Goal: Obtain resource: Obtain resource

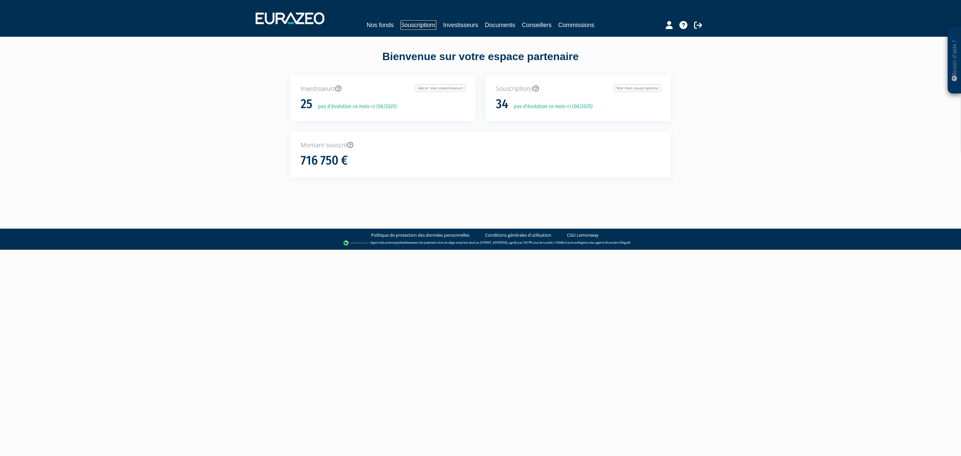
click at [404, 22] on link "Souscriptions" at bounding box center [418, 24] width 36 height 9
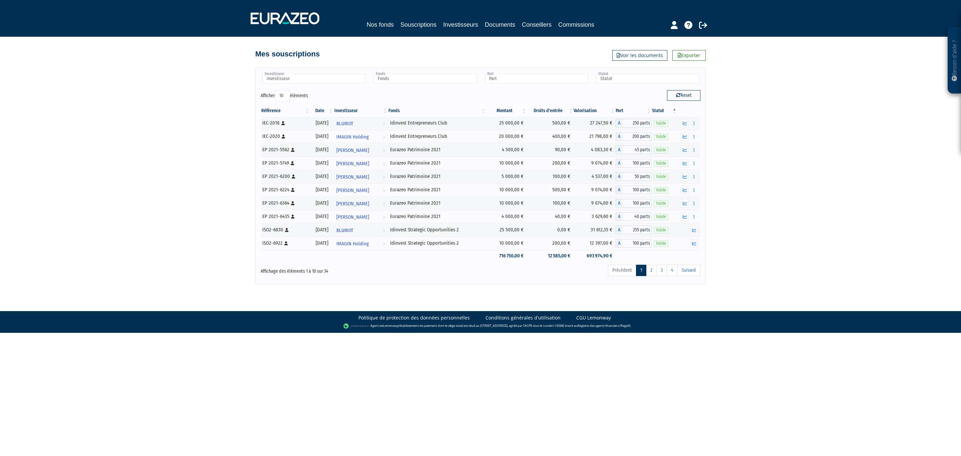
drag, startPoint x: 573, startPoint y: 311, endPoint x: 519, endPoint y: 296, distance: 55.3
click at [519, 296] on body "Besoin d'aide ? × J'ai besoin d'aide Si vous avez une question à propos du fonc…" at bounding box center [480, 166] width 961 height 333
click at [400, 24] on link "Souscriptions" at bounding box center [418, 25] width 36 height 10
click at [649, 270] on link "2" at bounding box center [651, 269] width 11 height 11
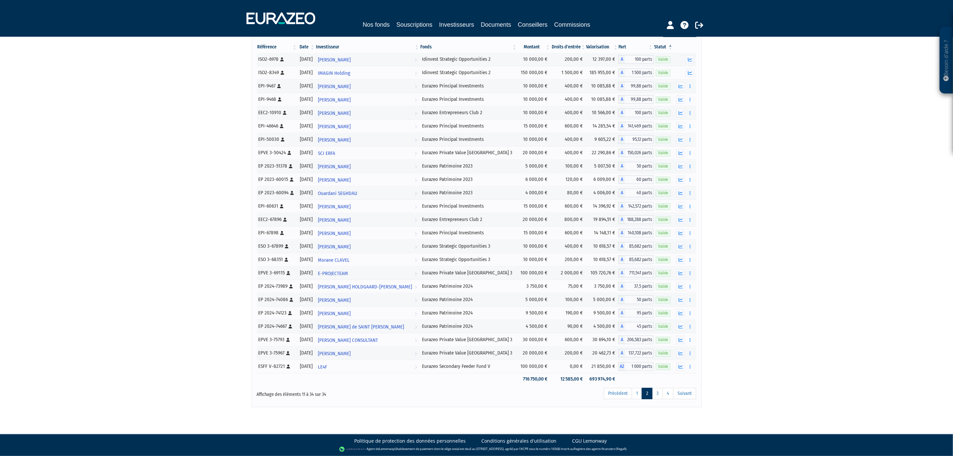
scroll to position [72, 0]
click at [658, 392] on link "3" at bounding box center [657, 393] width 11 height 11
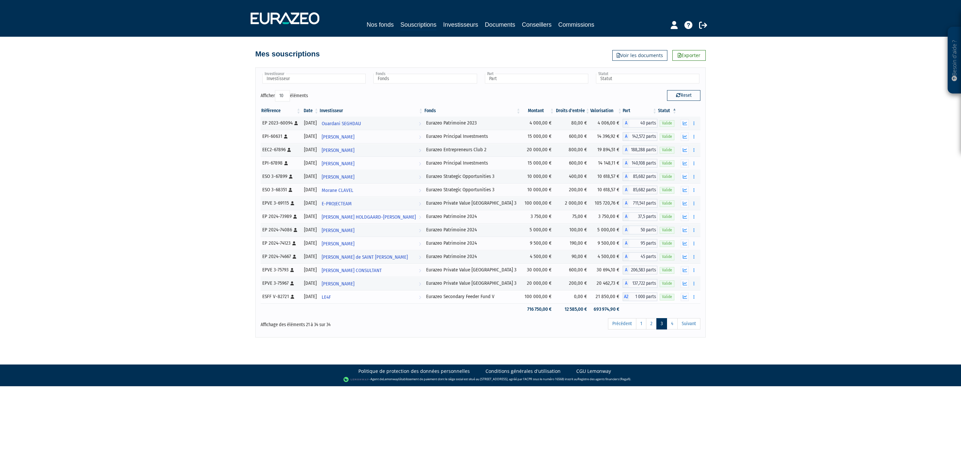
drag, startPoint x: 515, startPoint y: 301, endPoint x: 539, endPoint y: 302, distance: 23.4
click at [539, 302] on td "100 000,00 €" at bounding box center [538, 296] width 34 height 13
click at [289, 22] on img at bounding box center [284, 18] width 69 height 12
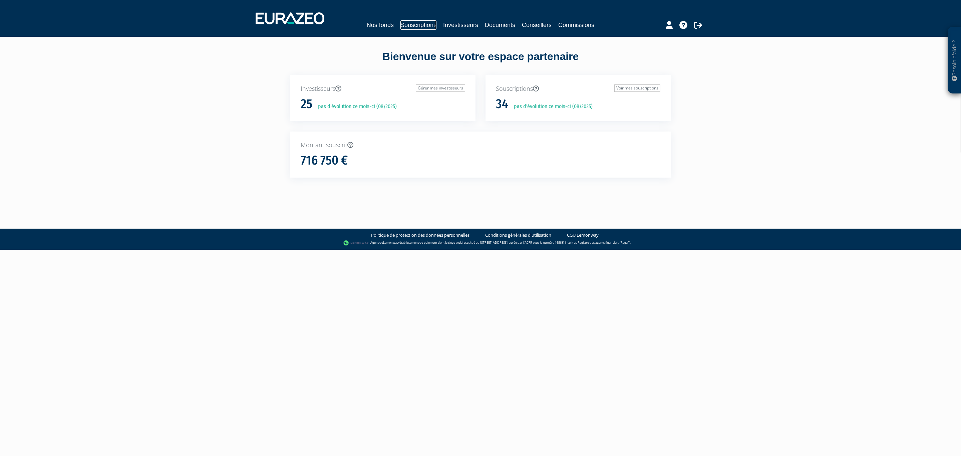
click at [419, 28] on link "Souscriptions" at bounding box center [418, 24] width 36 height 9
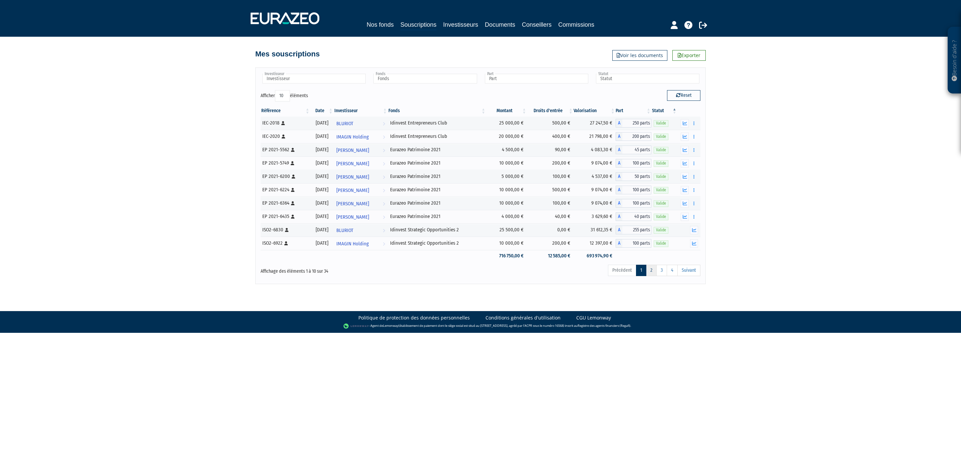
click at [648, 271] on link "2" at bounding box center [651, 269] width 11 height 11
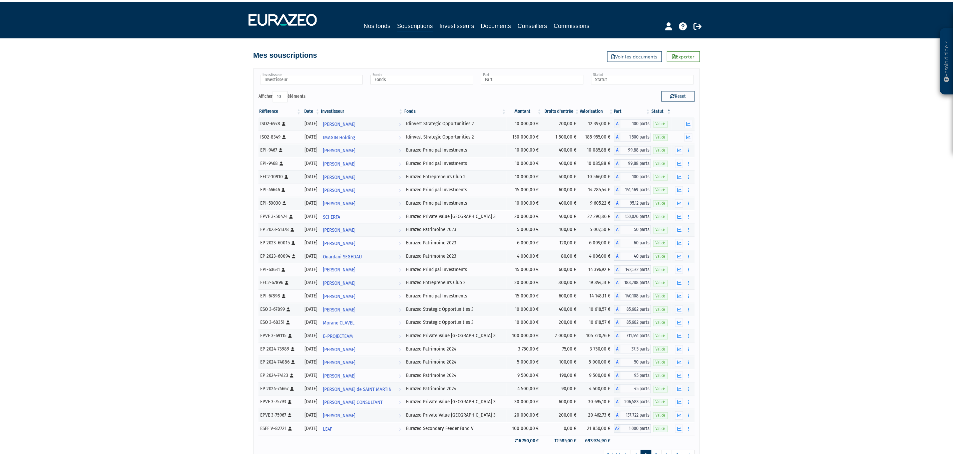
scroll to position [3, 0]
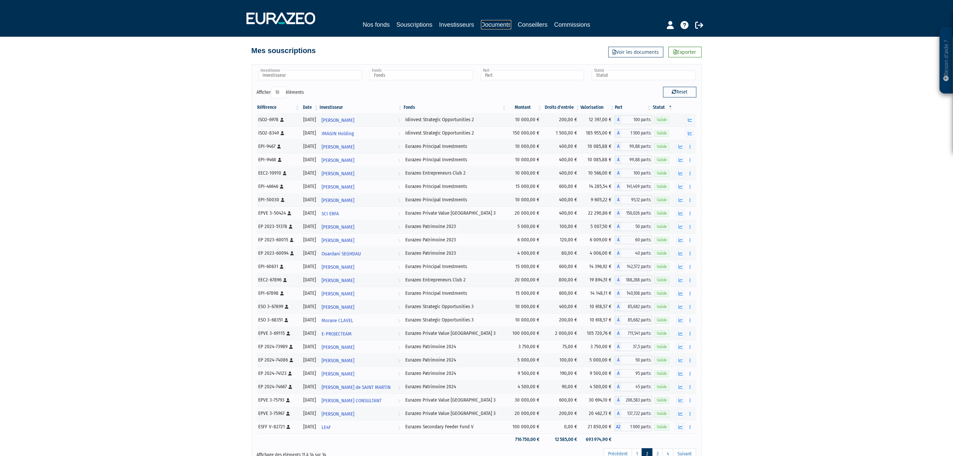
click at [502, 22] on link "Documents" at bounding box center [496, 24] width 30 height 9
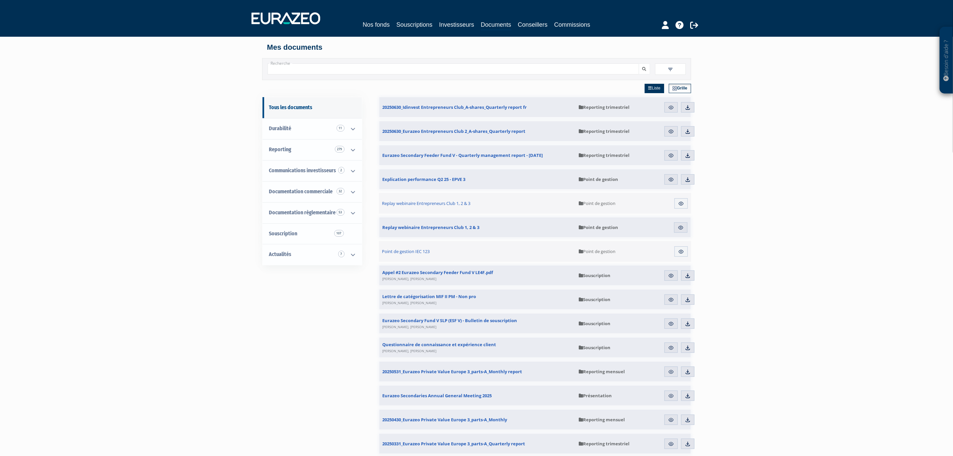
click at [668, 67] on img at bounding box center [670, 69] width 6 height 6
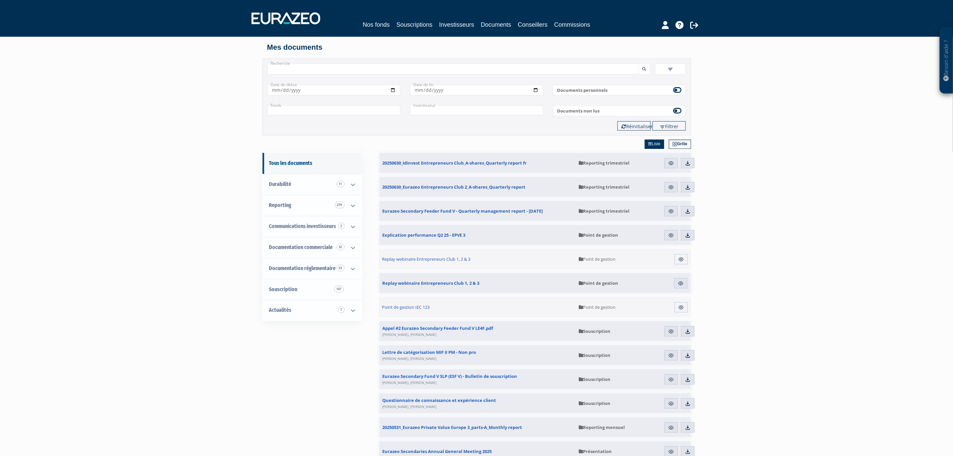
click at [463, 109] on input "text" at bounding box center [476, 110] width 133 height 10
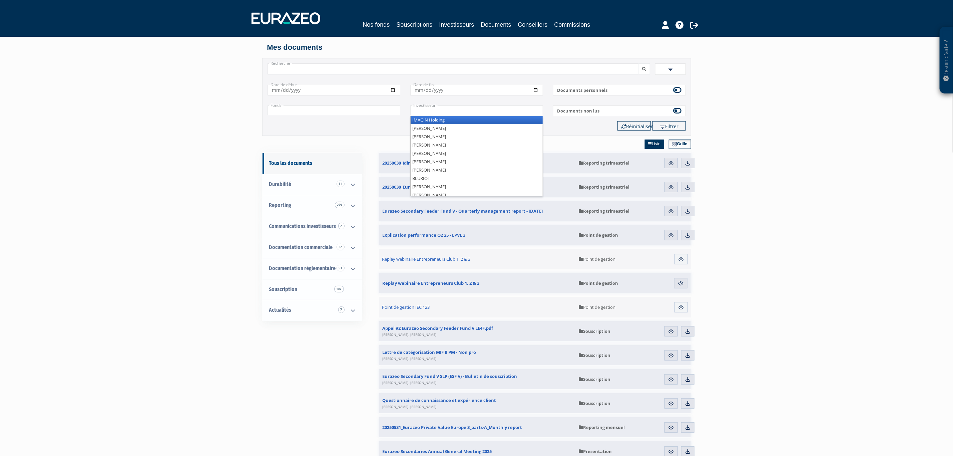
click at [359, 111] on input "text" at bounding box center [333, 110] width 133 height 10
type input "+"
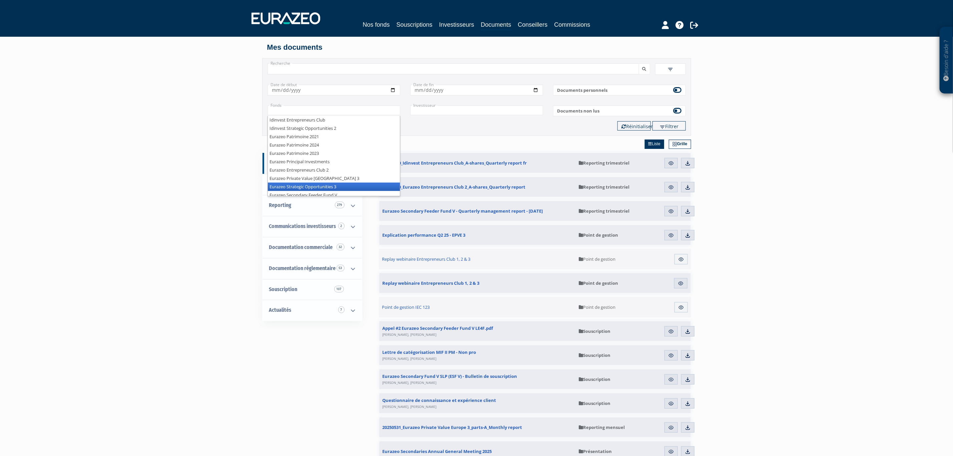
click at [334, 188] on li "Eurazeo Strategic Opportunities 3" at bounding box center [334, 186] width 132 height 8
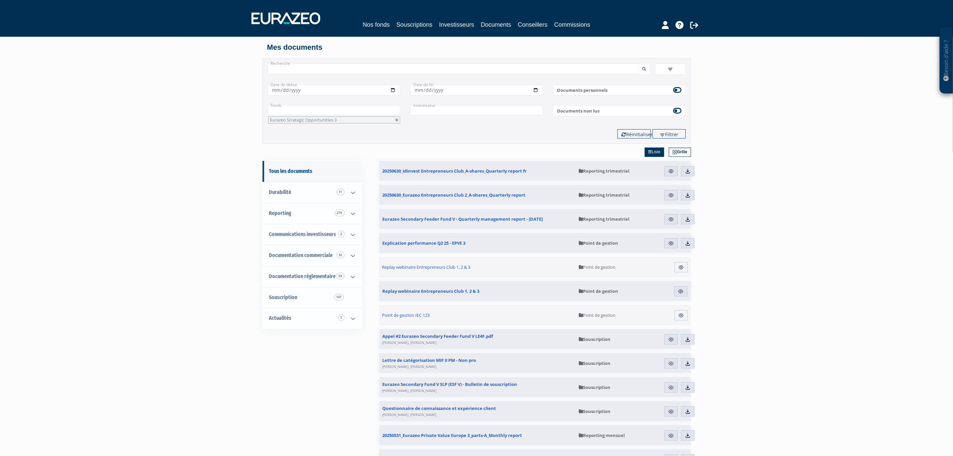
click at [360, 109] on input "text" at bounding box center [334, 110] width 132 height 10
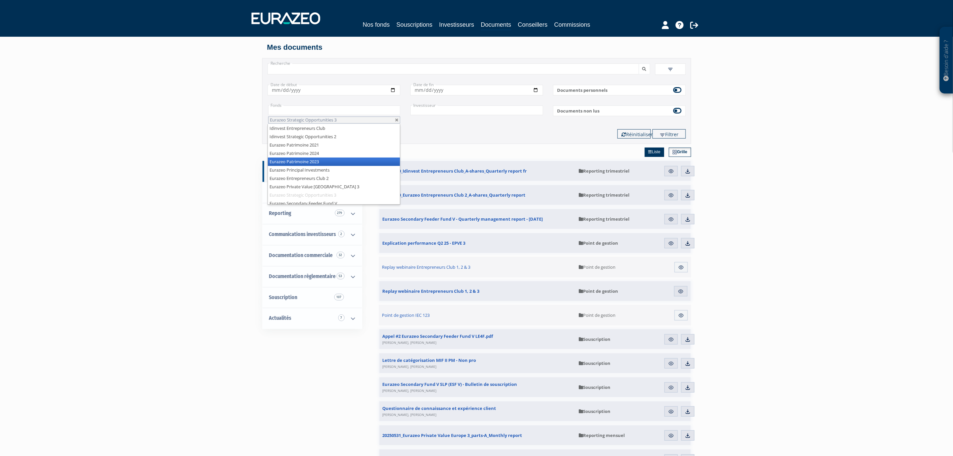
scroll to position [3, 0]
click at [345, 173] on li "Eurazeo Entrepreneurs Club 2" at bounding box center [334, 175] width 132 height 8
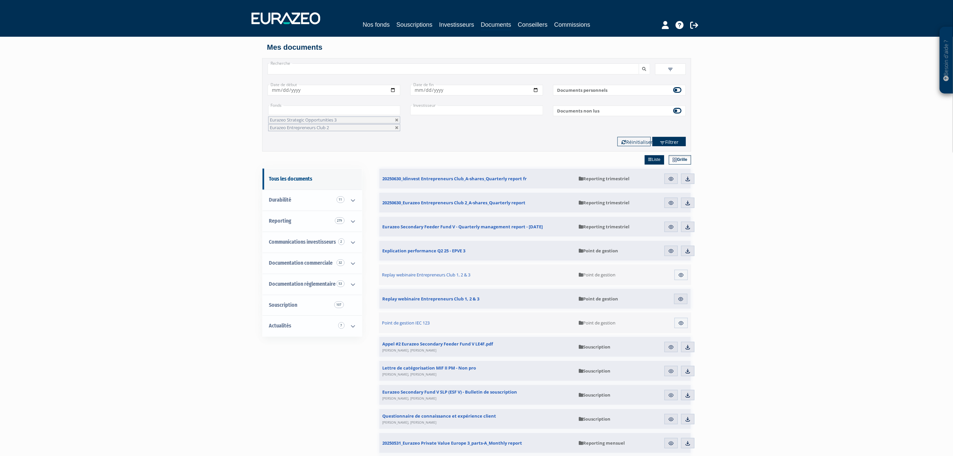
click at [665, 140] on button "Filtrer" at bounding box center [668, 141] width 33 height 9
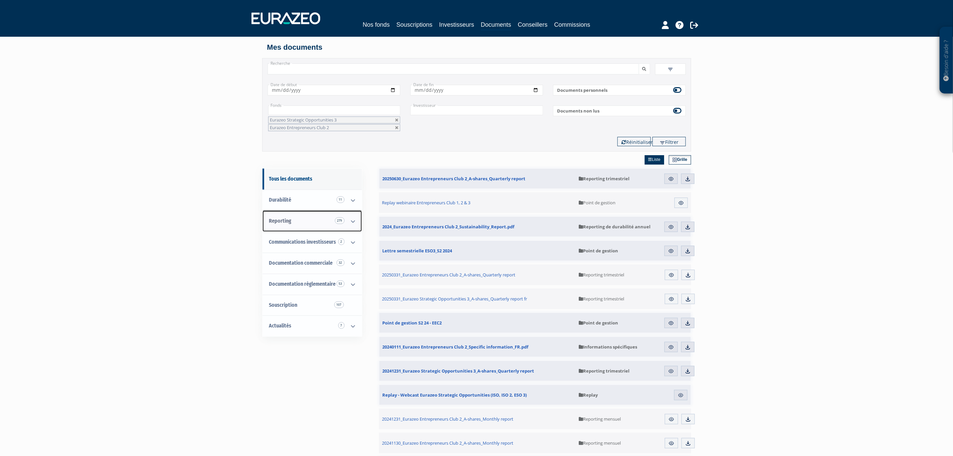
click at [311, 220] on link "Reporting 279" at bounding box center [311, 220] width 99 height 21
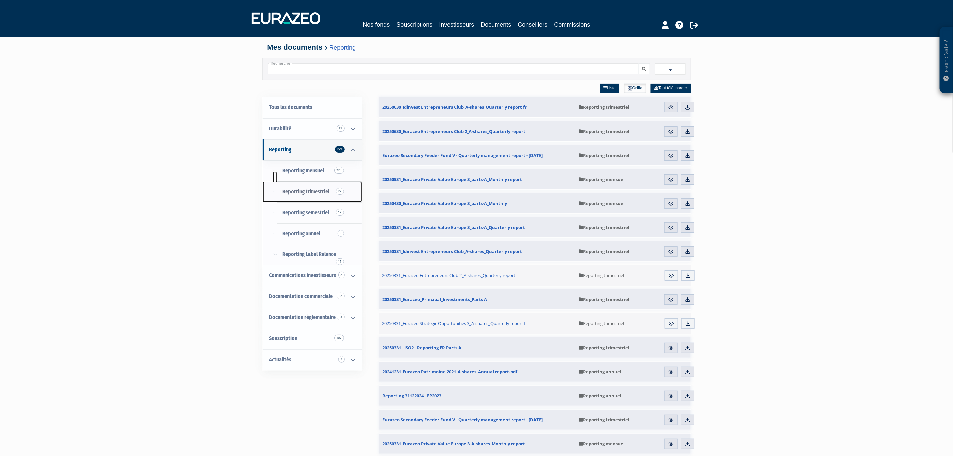
click at [319, 188] on link "Reporting trimestriel 22" at bounding box center [311, 191] width 99 height 21
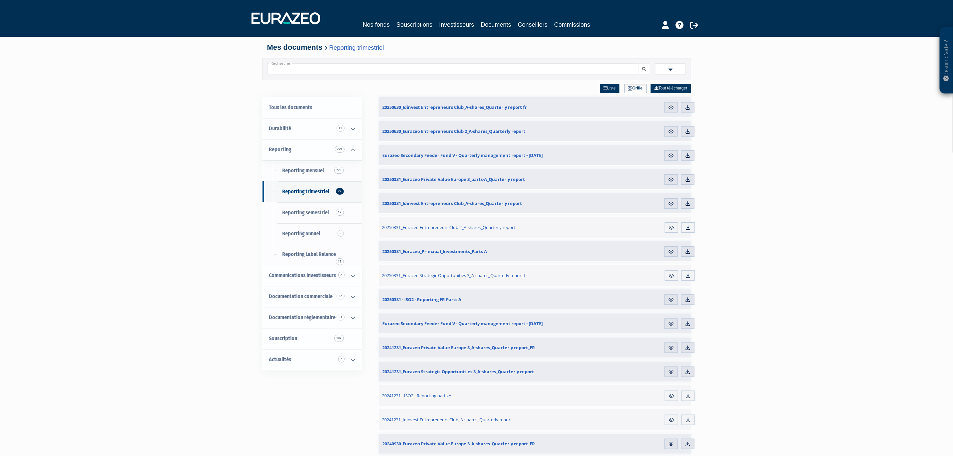
click at [668, 70] on img at bounding box center [670, 69] width 6 height 6
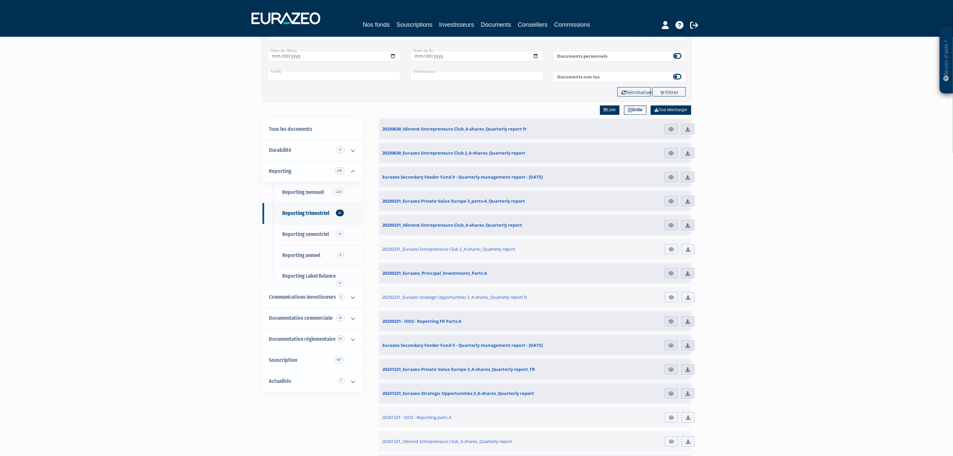
scroll to position [50, 0]
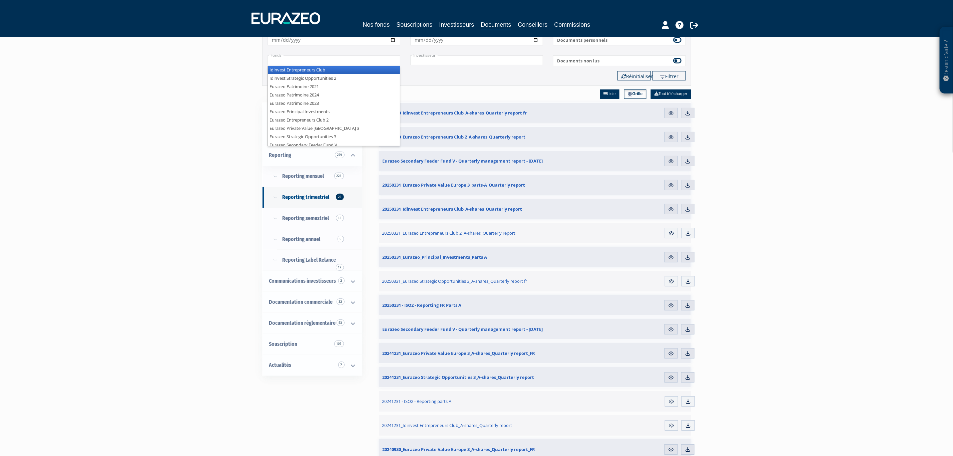
click at [334, 60] on input "text" at bounding box center [333, 60] width 133 height 10
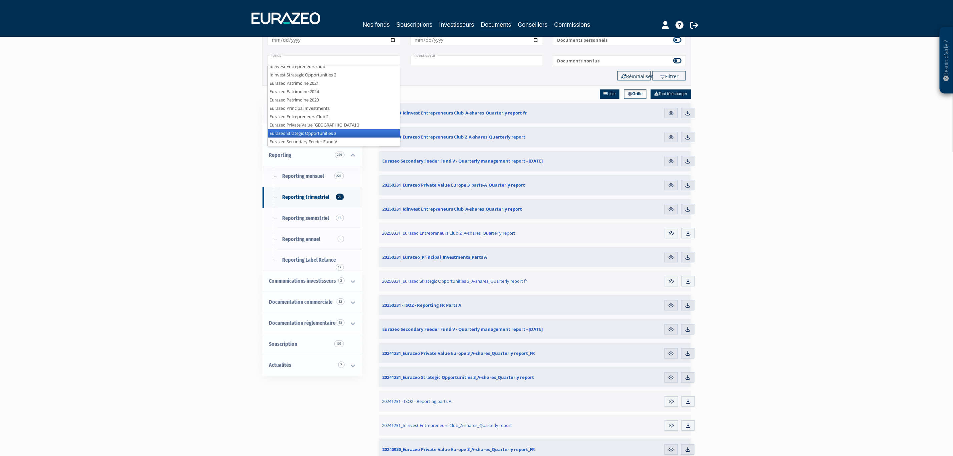
click at [329, 131] on li "Eurazeo Strategic Opportunities 3" at bounding box center [334, 133] width 132 height 8
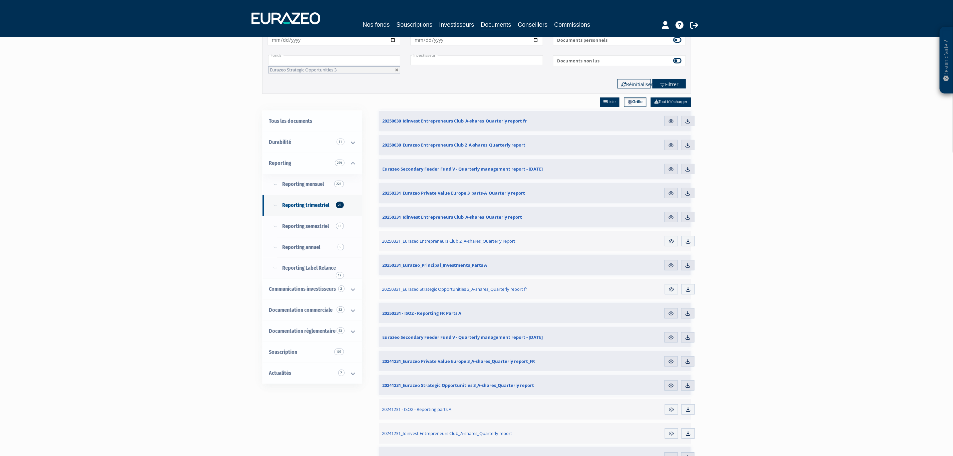
click at [668, 84] on button "Filtrer" at bounding box center [668, 83] width 33 height 9
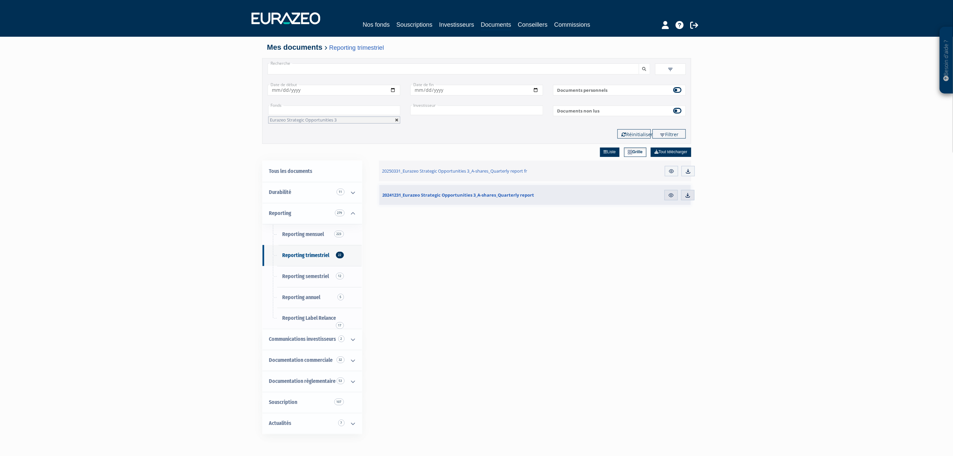
click at [396, 119] on link at bounding box center [397, 120] width 4 height 4
type input "+"
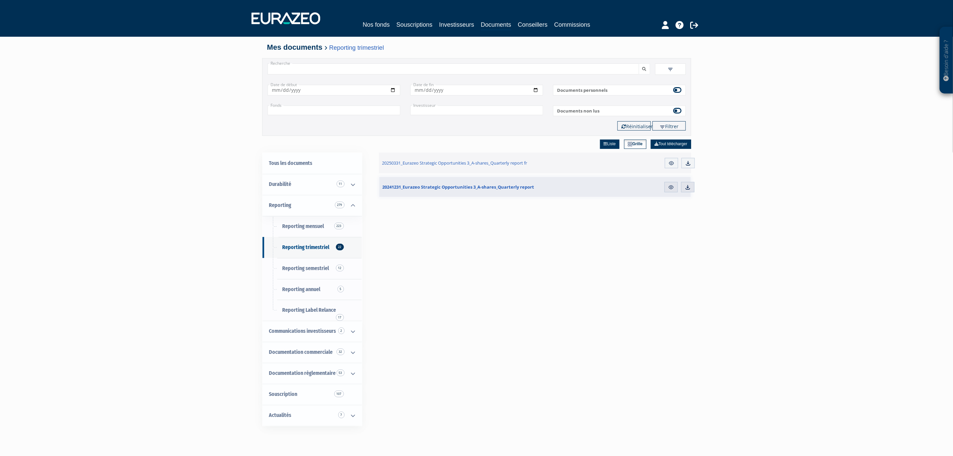
click at [360, 109] on input "text" at bounding box center [333, 110] width 133 height 10
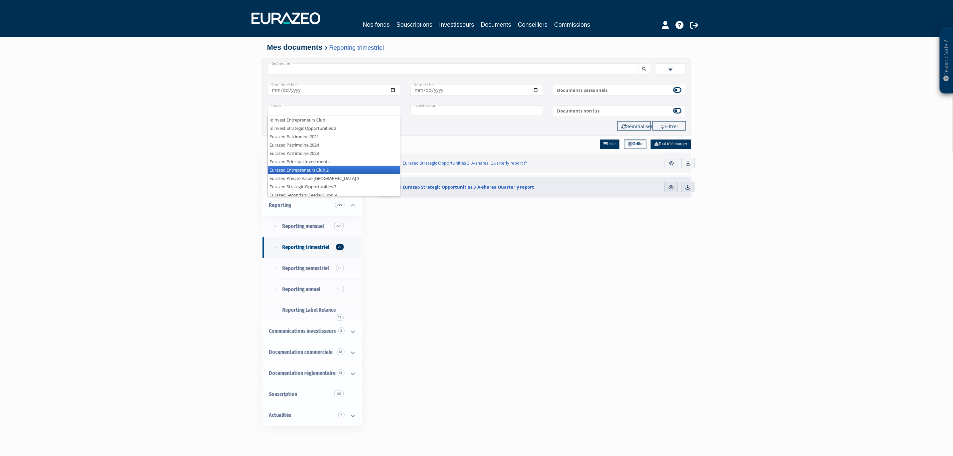
click at [355, 168] on li "Eurazeo Entrepreneurs Club 2" at bounding box center [334, 170] width 132 height 8
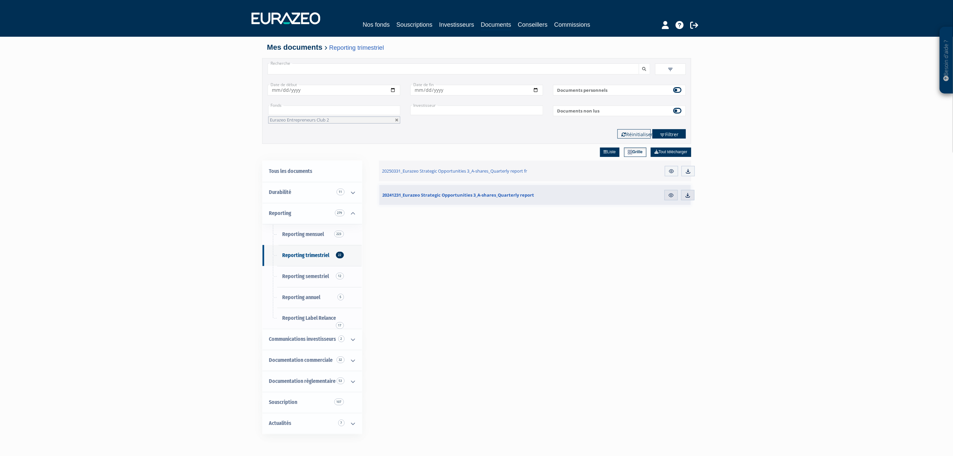
click at [678, 132] on button "Filtrer" at bounding box center [668, 133] width 33 height 9
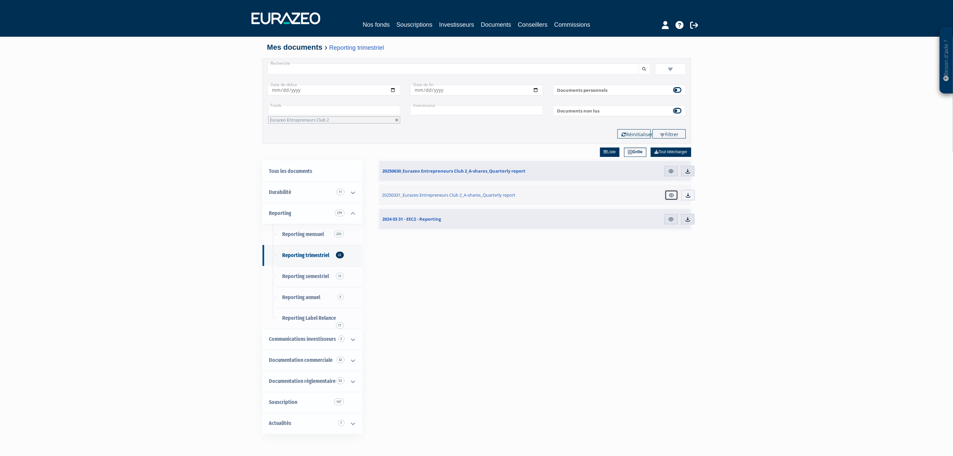
click at [669, 198] on img at bounding box center [671, 195] width 6 height 6
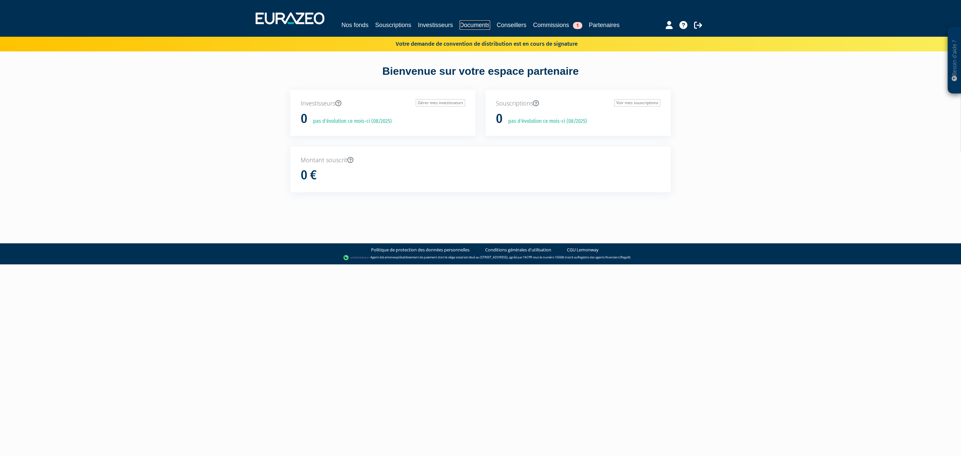
click at [490, 21] on link "Documents" at bounding box center [474, 24] width 30 height 9
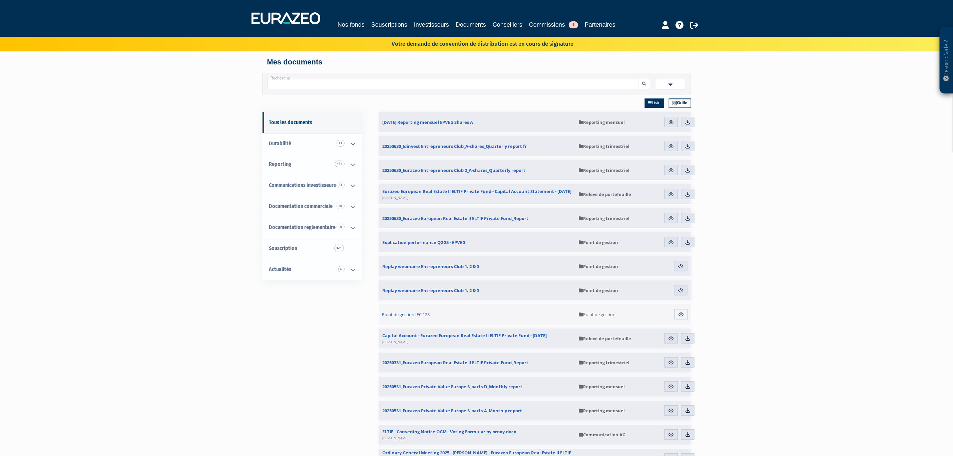
click at [680, 89] on span at bounding box center [670, 83] width 31 height 11
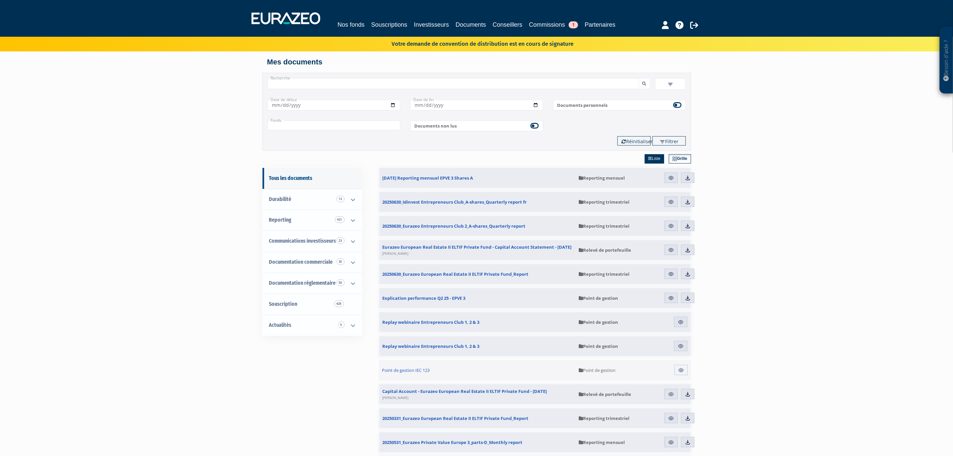
click at [275, 130] on input "text" at bounding box center [333, 125] width 133 height 10
type input "+"
